Goal: Information Seeking & Learning: Learn about a topic

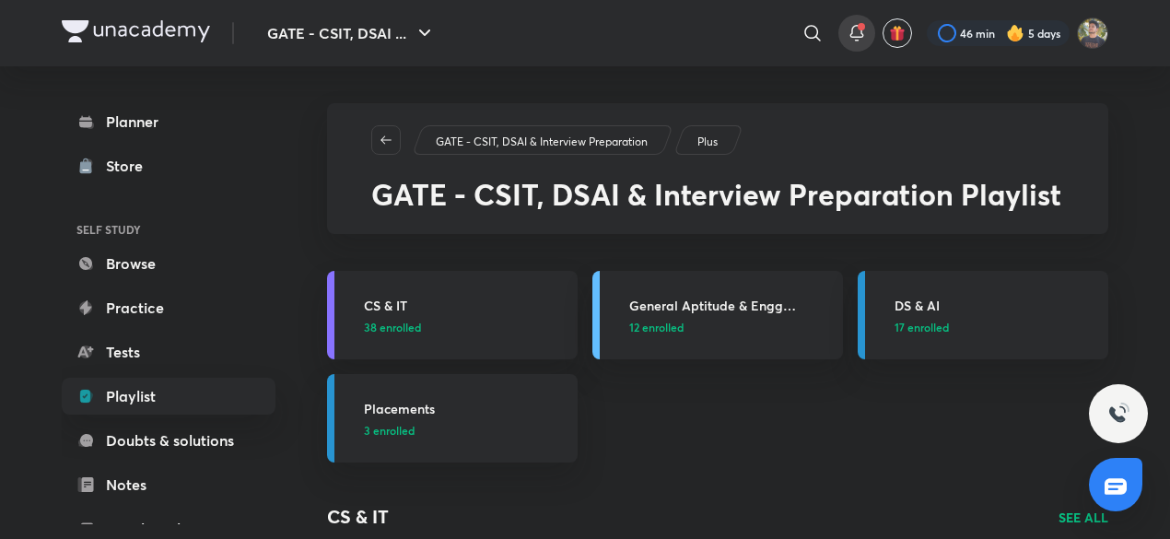
click at [861, 29] on span at bounding box center [861, 26] width 7 height 7
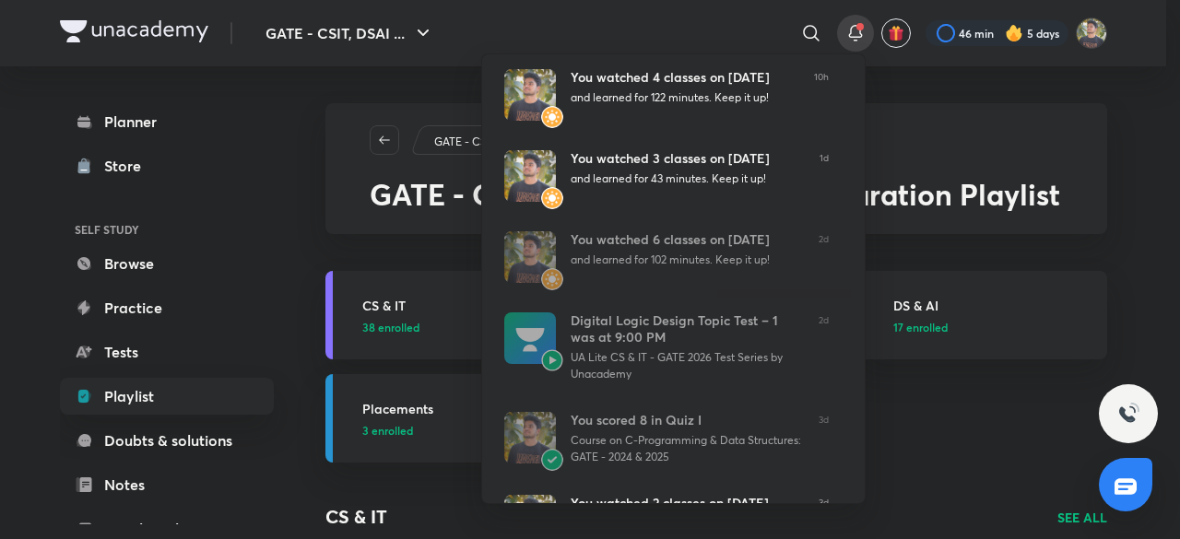
click at [999, 468] on div at bounding box center [590, 269] width 1180 height 539
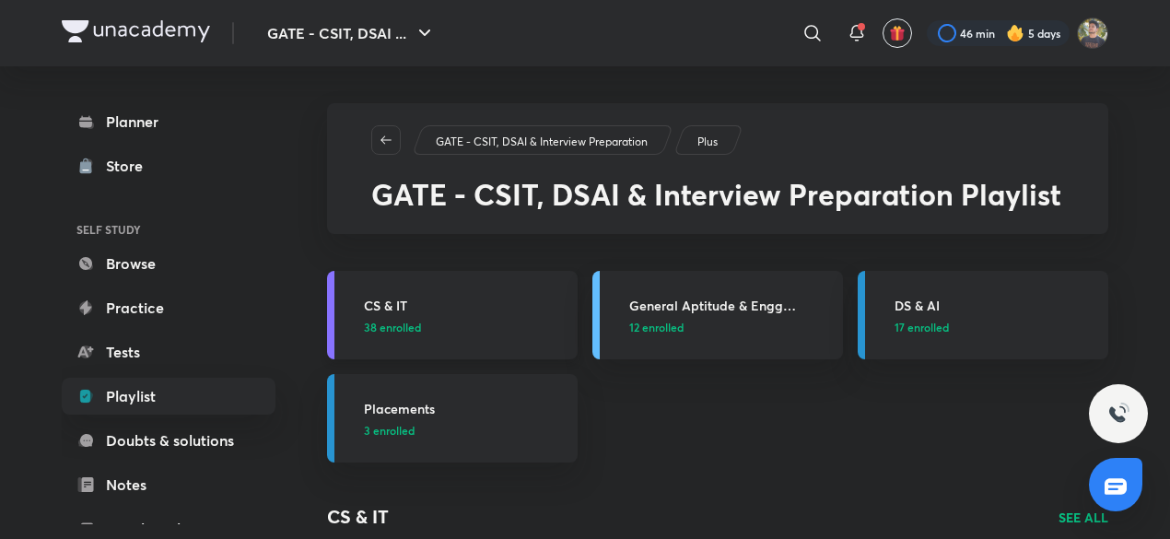
click at [512, 314] on div "CS & IT 38 enrolled" at bounding box center [465, 316] width 203 height 40
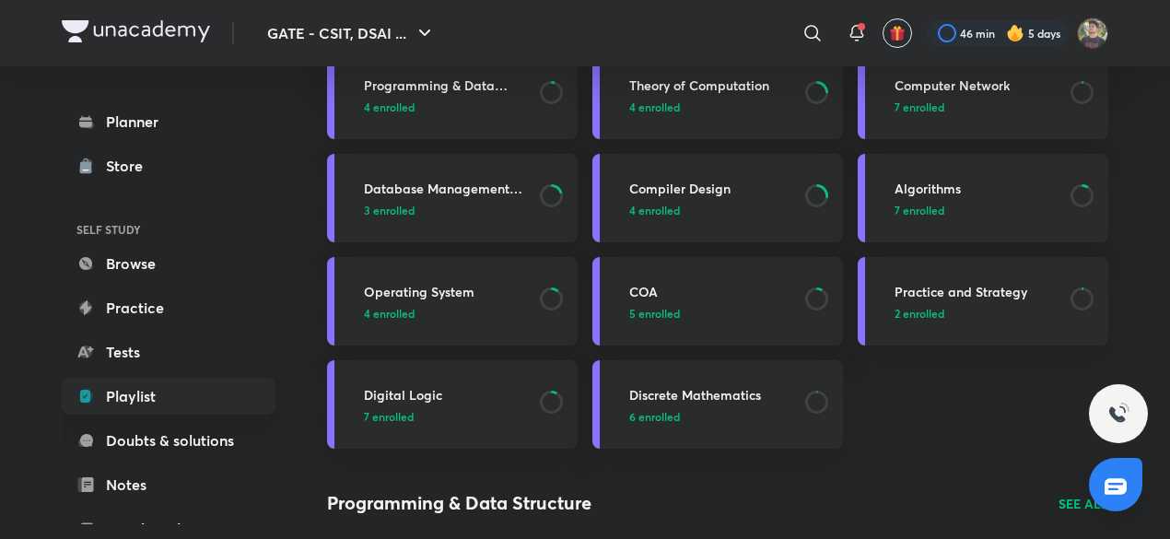
scroll to position [223, 0]
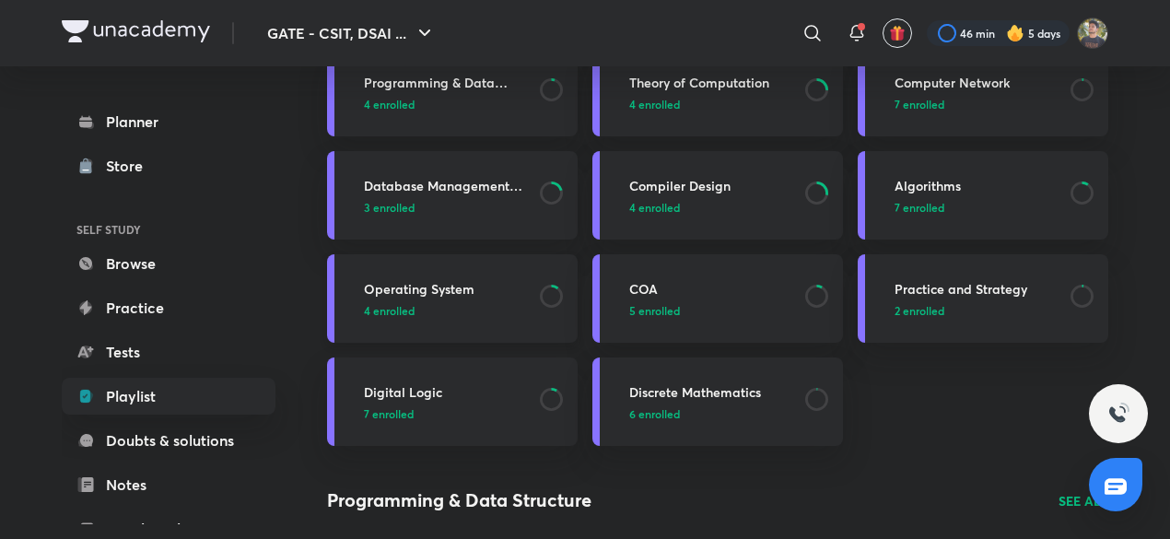
click at [442, 305] on p "4 enrolled" at bounding box center [446, 310] width 165 height 17
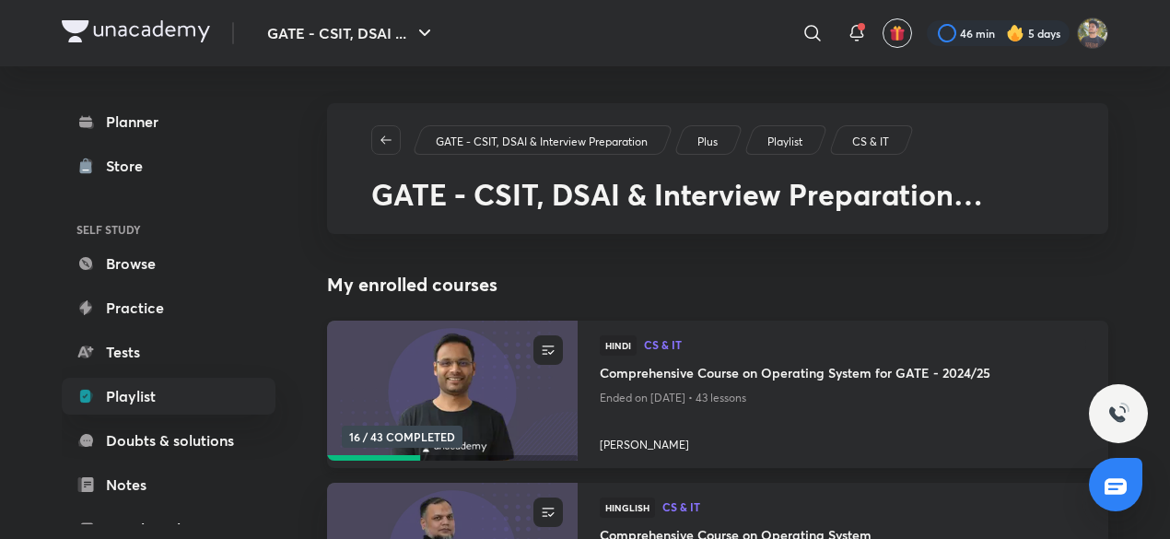
click at [455, 385] on img at bounding box center [451, 391] width 255 height 143
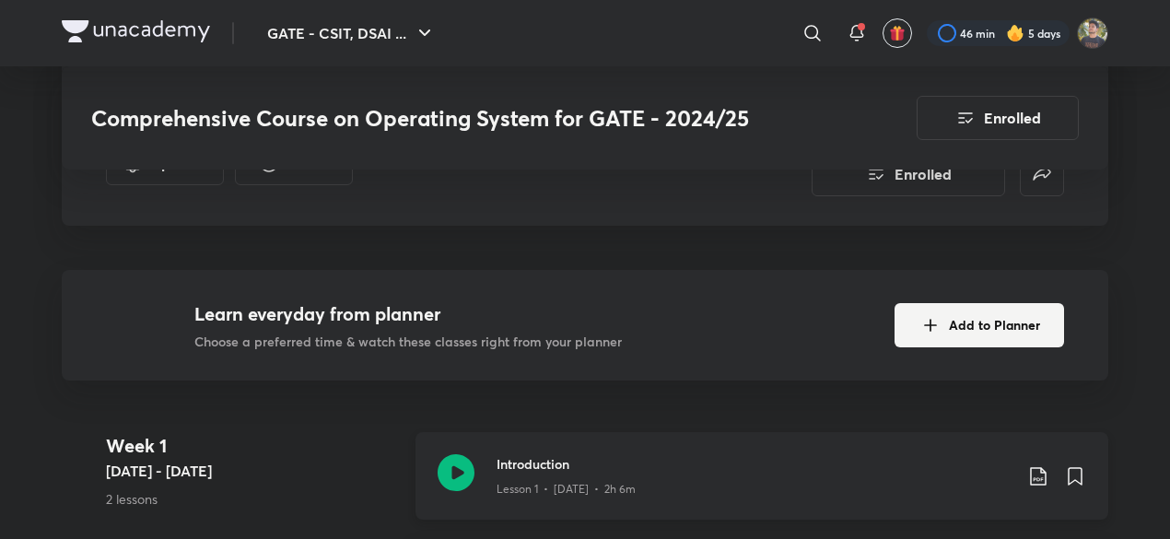
scroll to position [522, 0]
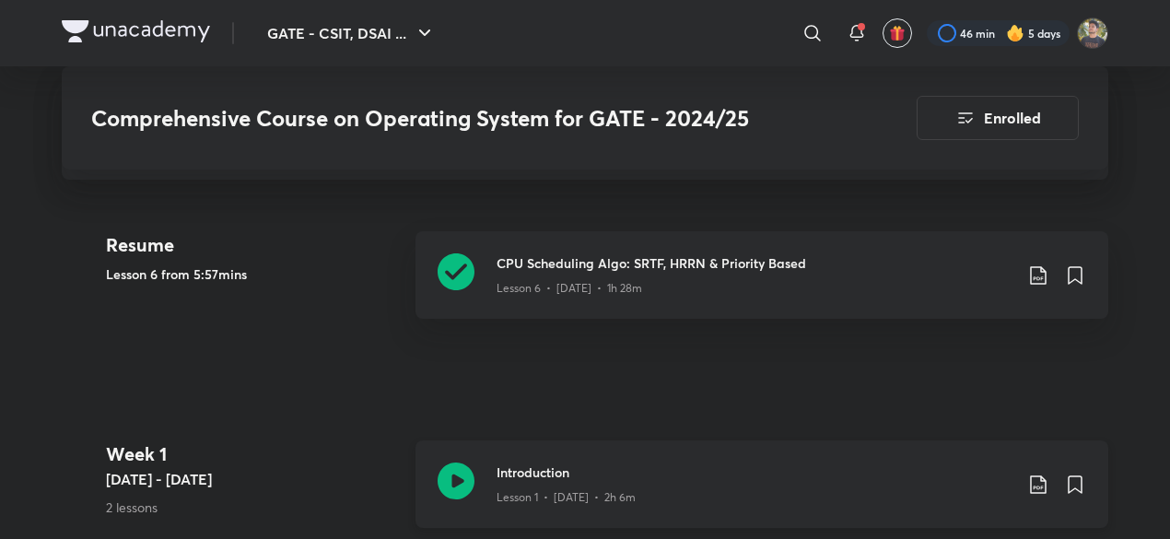
click at [627, 288] on p "Lesson 6 • [DATE] • 1h 28m" at bounding box center [570, 288] width 146 height 17
